Goal: Ask a question

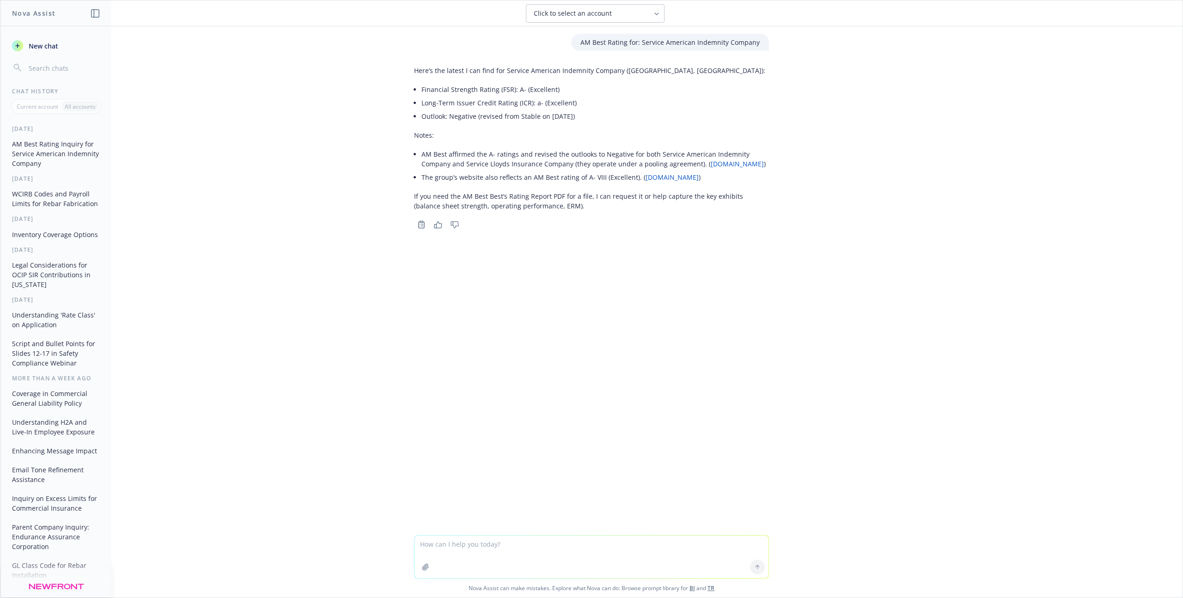
click at [41, 46] on span "New chat" at bounding box center [42, 46] width 31 height 10
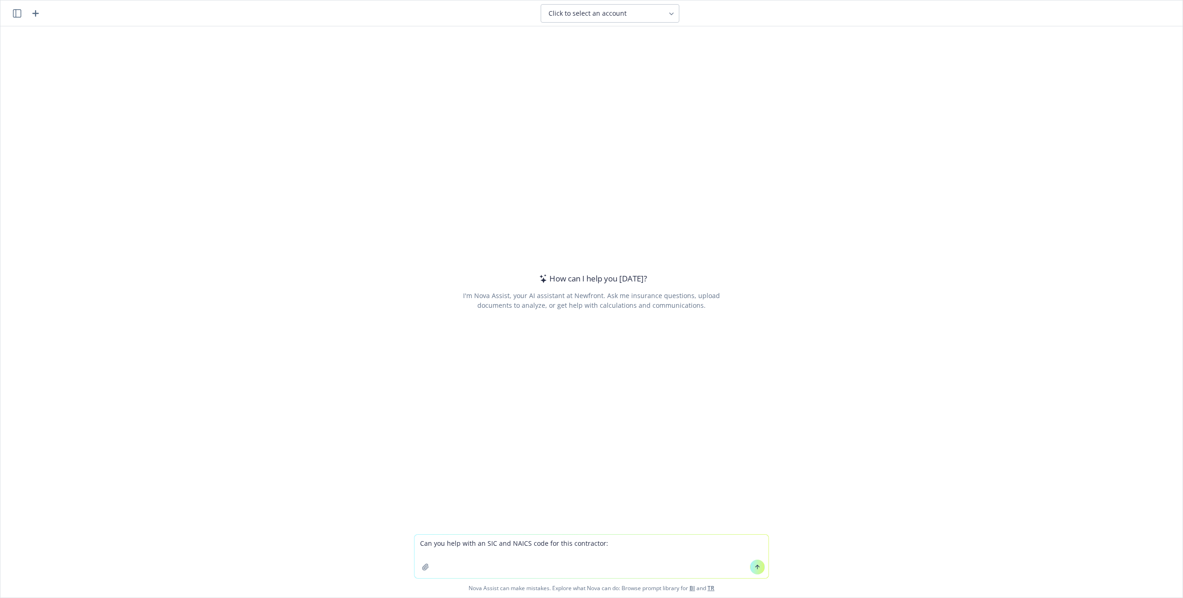
paste textarea "[URL][DOMAIN_NAME]"
type textarea "Can you help with an SIC and NAICS code for this contractor: [URL][DOMAIN_NAME]"
click at [759, 564] on button at bounding box center [757, 566] width 15 height 15
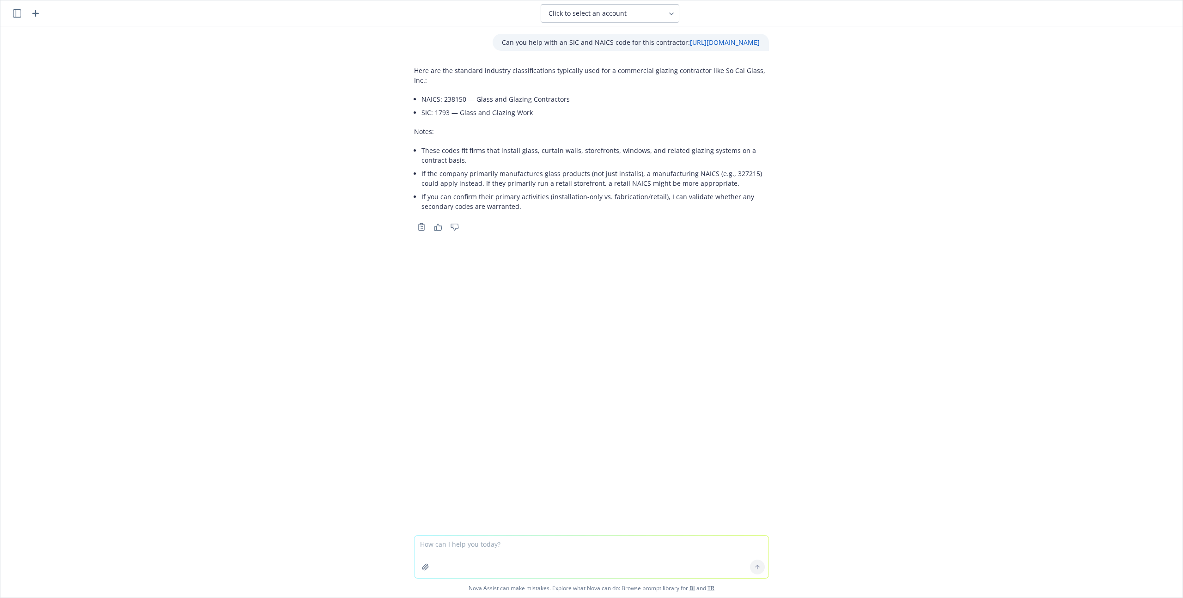
click at [436, 106] on li "SIC: 1793 — Glass and Glazing Work" at bounding box center [594, 112] width 347 height 13
copy li "1793"
click at [452, 92] on li "NAICS: 238150 — Glass and Glazing Contractors" at bounding box center [594, 98] width 347 height 13
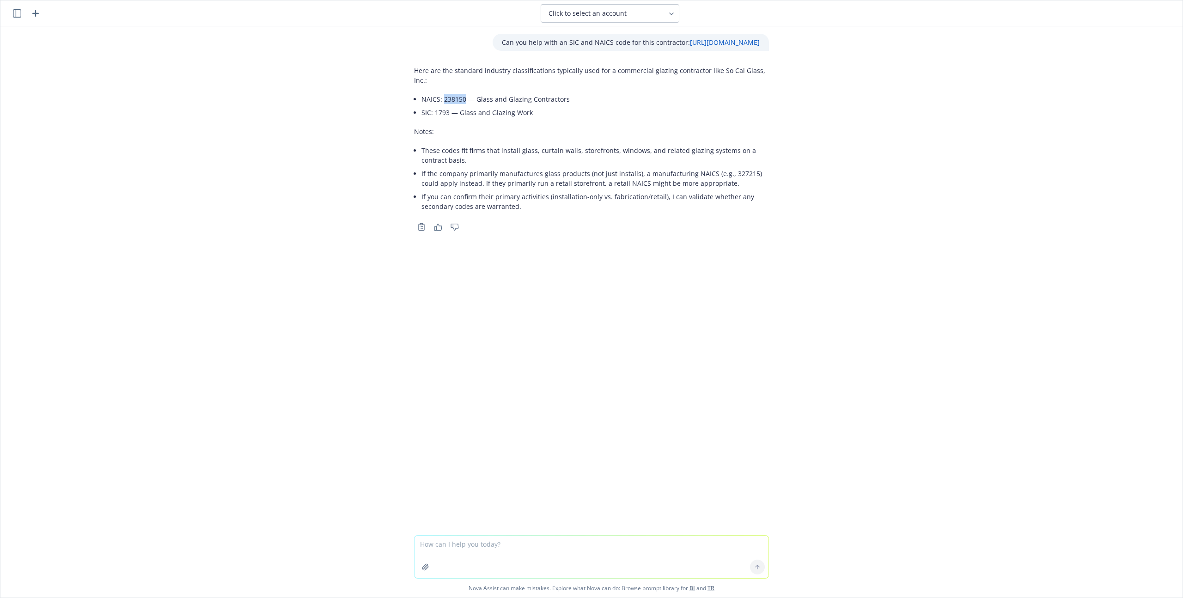
copy li "238150"
